Goal: Task Accomplishment & Management: Manage account settings

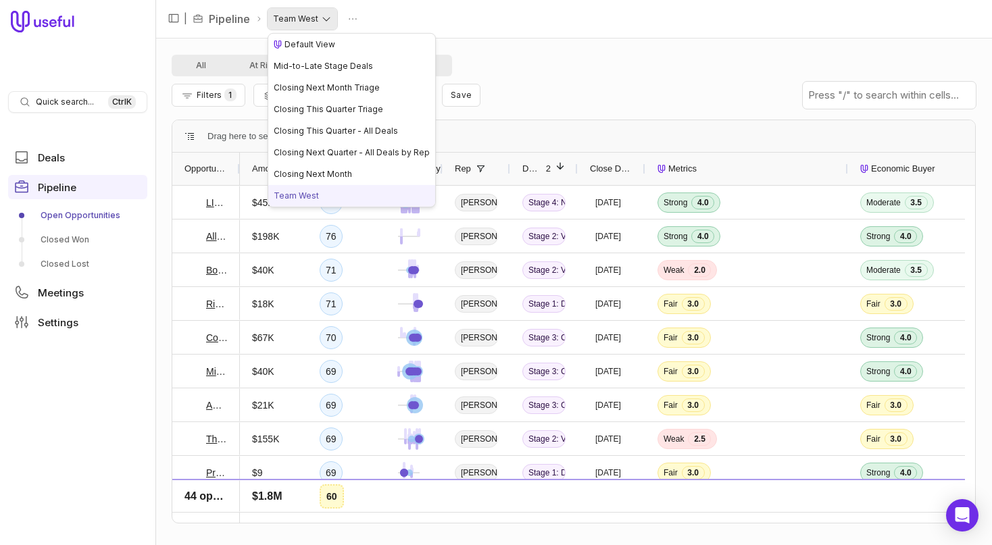
click at [325, 20] on html "Quick search... Ctrl K Deals Pipeline Open Opportunities Closed Won Closed Lost…" at bounding box center [496, 272] width 992 height 545
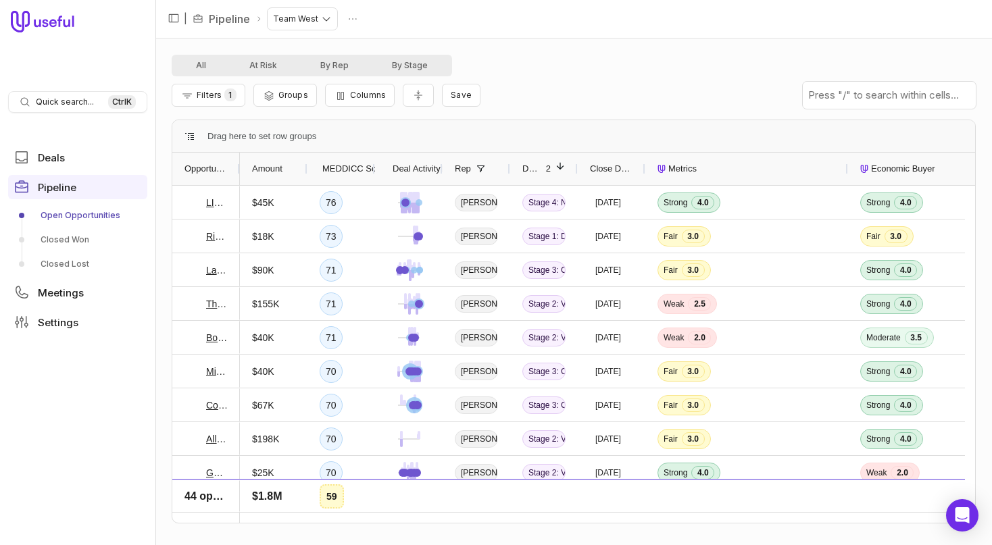
click at [607, 169] on span "Close Date" at bounding box center [611, 169] width 43 height 16
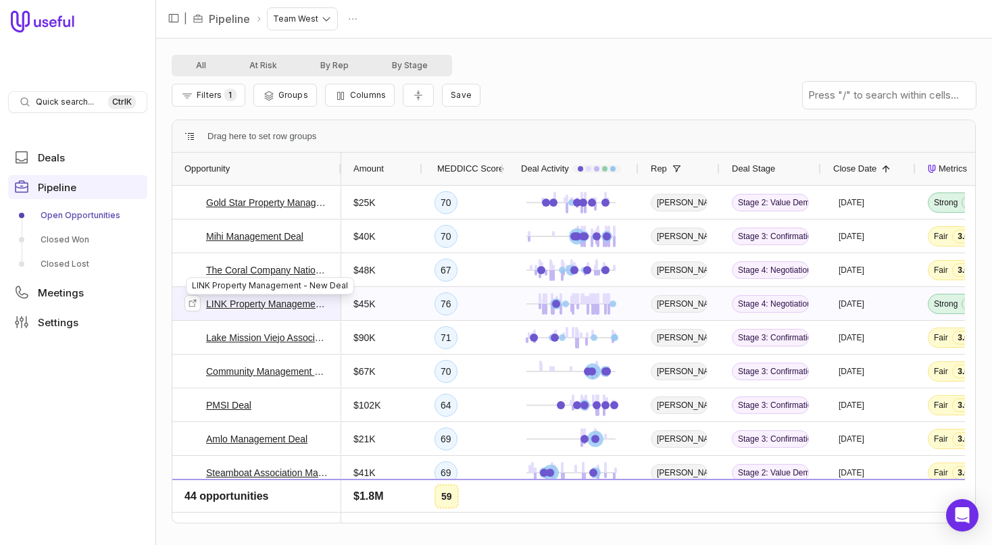
click at [252, 303] on link "LINK Property Management - New Deal" at bounding box center [267, 304] width 123 height 16
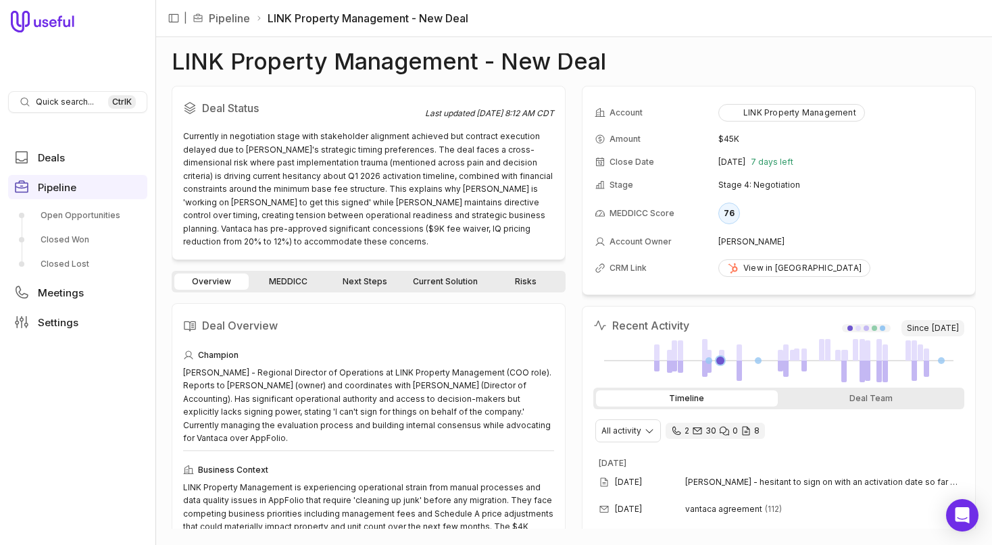
click at [528, 274] on link "Risks" at bounding box center [525, 282] width 74 height 16
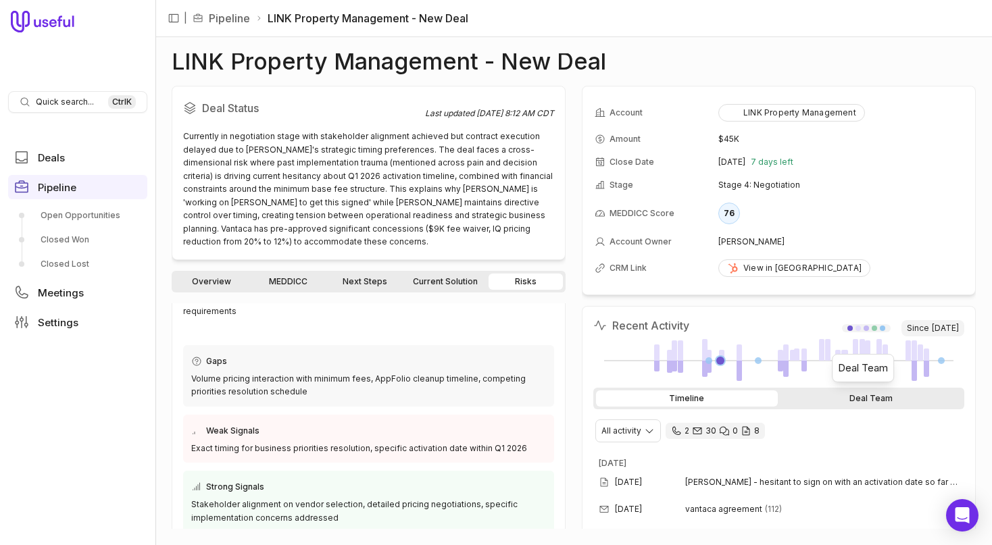
click at [852, 399] on div "Deal Team" at bounding box center [871, 398] width 182 height 16
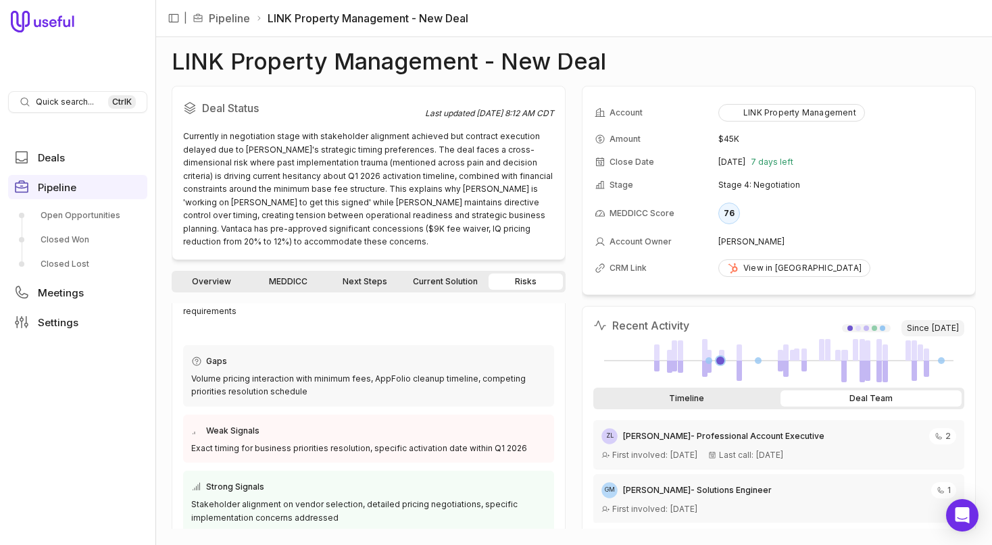
click at [682, 395] on div "Timeline" at bounding box center [687, 398] width 182 height 16
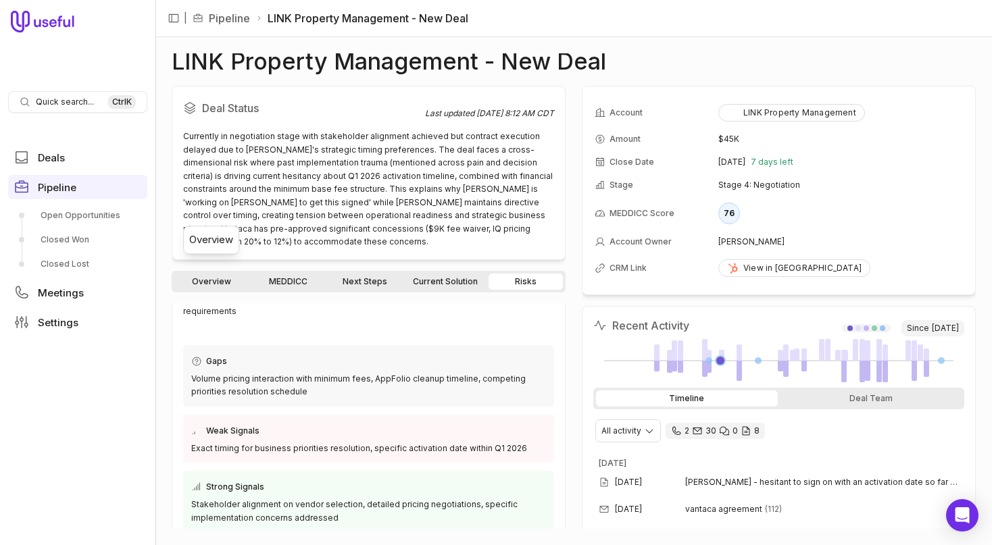
click at [224, 274] on link "Overview" at bounding box center [211, 282] width 74 height 16
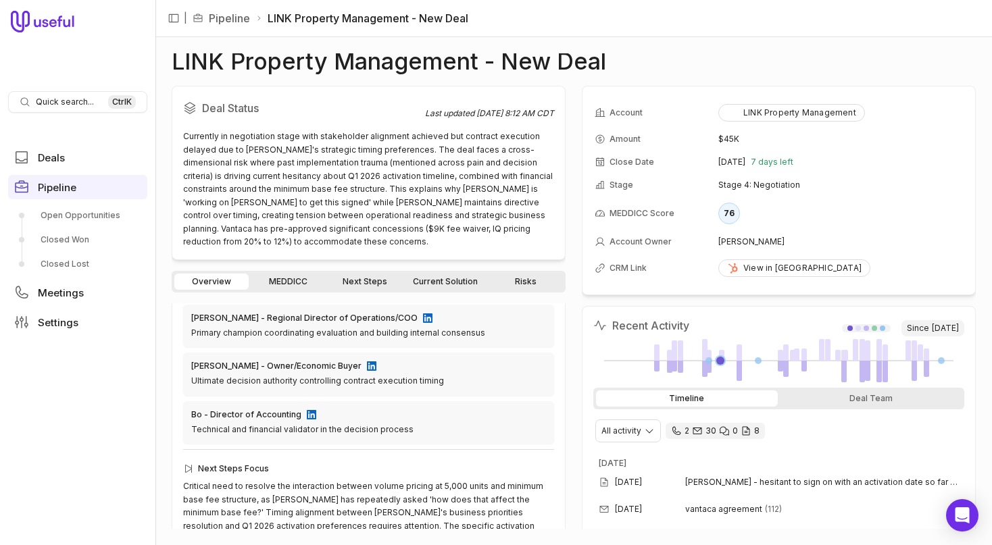
scroll to position [426, 0]
